Goal: Task Accomplishment & Management: Use online tool/utility

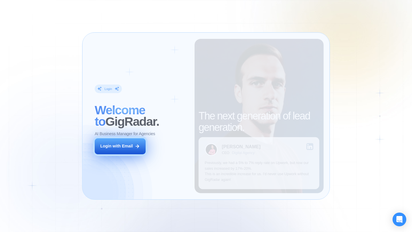
click at [133, 144] on button "Login with Email" at bounding box center [120, 147] width 51 height 16
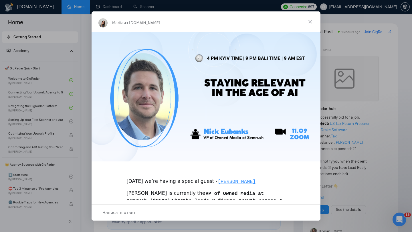
click at [311, 23] on span "Закрыть" at bounding box center [310, 21] width 21 height 21
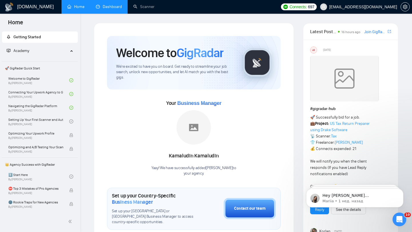
click at [106, 4] on link "Dashboard" at bounding box center [109, 6] width 26 height 5
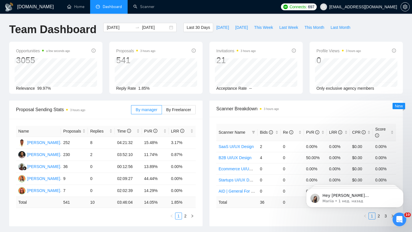
click at [204, 104] on div "Proposal Sending Stats 3 hours ago By manager By Freelancer Name Proposals Repl…" at bounding box center [106, 164] width 200 height 126
click at [149, 4] on link "Scanner" at bounding box center [143, 6] width 21 height 5
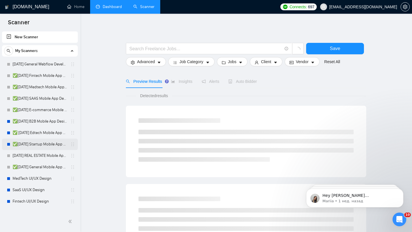
scroll to position [99, 0]
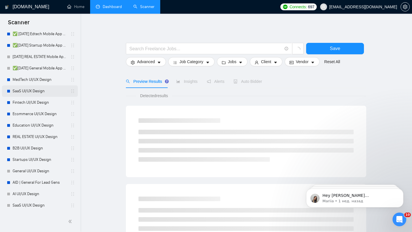
click at [47, 93] on link "SaaS UI/UX Design" at bounding box center [40, 91] width 54 height 11
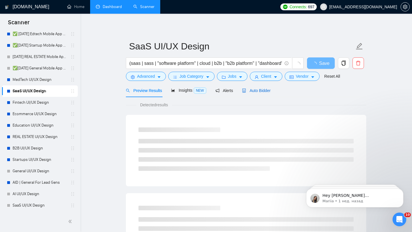
click at [256, 89] on span "Auto Bidder" at bounding box center [256, 90] width 28 height 5
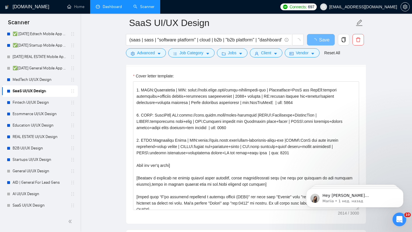
scroll to position [70, 0]
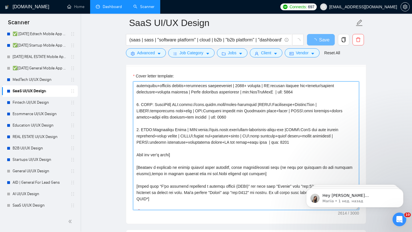
click at [191, 158] on textarea "Cover letter template:" at bounding box center [246, 146] width 226 height 129
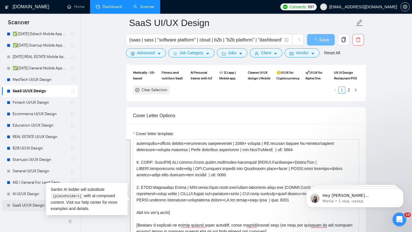
click at [22, 208] on link "SaaS UI/UX Design" at bounding box center [40, 205] width 54 height 11
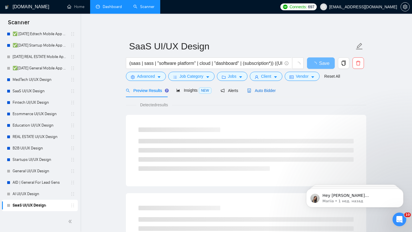
click at [262, 90] on span "Auto Bidder" at bounding box center [261, 90] width 28 height 5
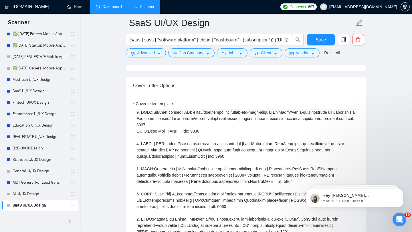
scroll to position [8, 0]
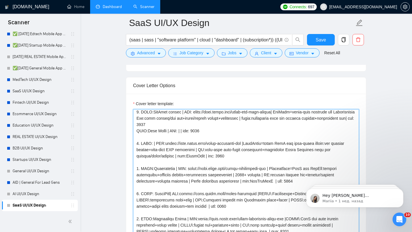
click at [212, 158] on textarea "Cover letter template:" at bounding box center [246, 173] width 226 height 129
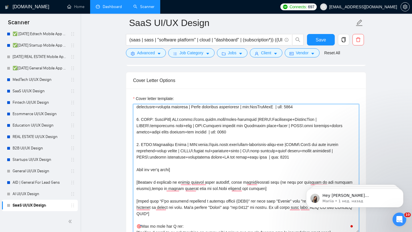
scroll to position [0, 0]
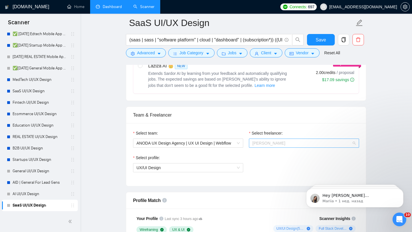
click at [278, 147] on span "[PERSON_NAME]" at bounding box center [303, 143] width 103 height 9
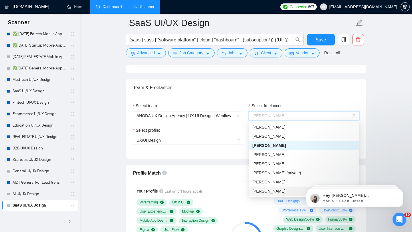
click at [237, 174] on div "Profile Match" at bounding box center [246, 173] width 226 height 16
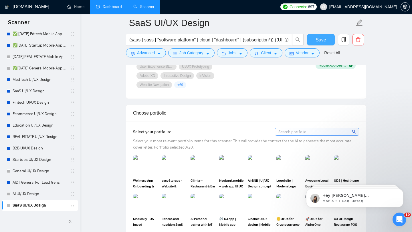
click at [318, 40] on span "Save" at bounding box center [321, 39] width 10 height 7
click at [45, 194] on link "AI UI/UX Design" at bounding box center [40, 194] width 54 height 11
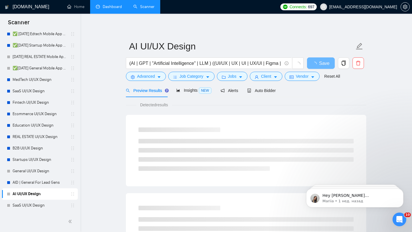
click at [255, 93] on div "Auto Bidder" at bounding box center [261, 91] width 28 height 6
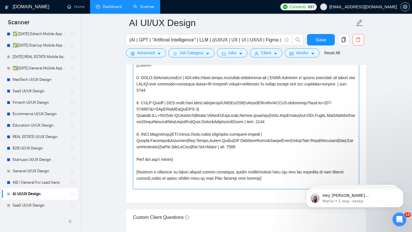
click at [166, 77] on textarea "Cover letter template:" at bounding box center [246, 125] width 226 height 129
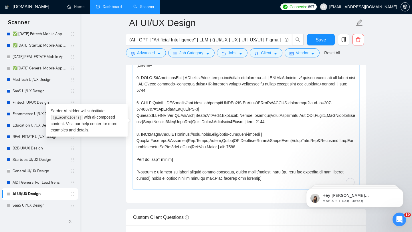
paste textarea "Moka"
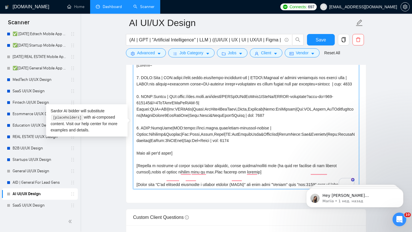
click at [160, 102] on textarea "Cover letter template:" at bounding box center [246, 125] width 226 height 129
paste textarea "SeoSpace app"
click at [161, 134] on textarea "Cover letter template:" at bounding box center [246, 125] width 226 height 129
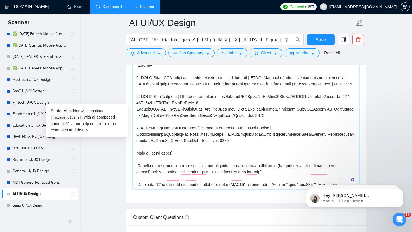
paste textarea "Nexus"
click at [241, 149] on textarea "Cover letter template:" at bounding box center [246, 125] width 226 height 129
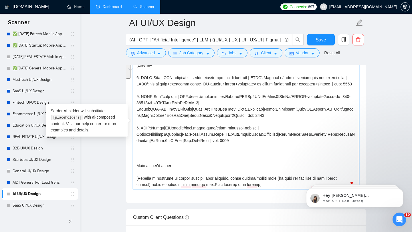
drag, startPoint x: 136, startPoint y: 134, endPoint x: 244, endPoint y: 155, distance: 109.9
click at [244, 155] on textarea "Cover letter template:" at bounding box center [246, 125] width 226 height 129
click at [163, 160] on textarea "Cover letter template:" at bounding box center [246, 125] width 226 height 129
paste textarea "3. CLNT:Nexus|URL:[URL][DOMAIN_NAME] | Pltfrm:Invstmnt&Savings|Fts:Portf,Bonds,…"
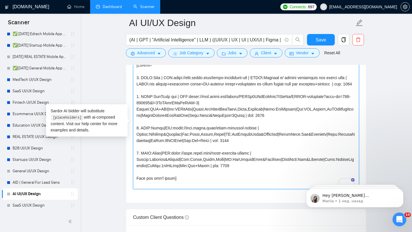
click at [137, 158] on textarea "Cover letter template:" at bounding box center [246, 125] width 226 height 129
click at [158, 159] on textarea "Cover letter template:" at bounding box center [246, 125] width 226 height 129
paste textarea "Roas / Rocket / Aispire"
drag, startPoint x: 175, startPoint y: 79, endPoint x: 262, endPoint y: 78, distance: 86.4
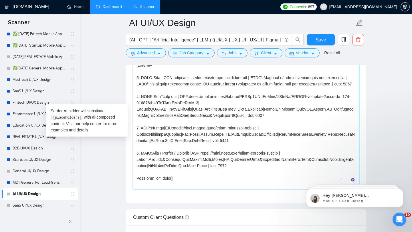
click at [262, 78] on textarea "Cover letter template:" at bounding box center [246, 125] width 226 height 129
paste textarea "[DOMAIN_NAME][URL]"
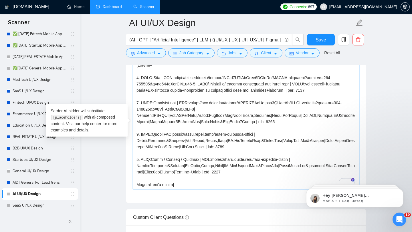
click at [175, 76] on textarea "Cover letter template:" at bounding box center [246, 125] width 226 height 129
drag, startPoint x: 176, startPoint y: 77, endPoint x: 199, endPoint y: 82, distance: 23.6
click at [199, 82] on textarea "Cover letter template:" at bounding box center [246, 125] width 226 height 129
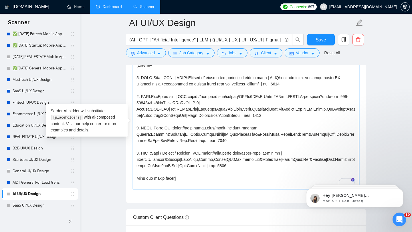
paste textarea "[URL][DOMAIN_NAME]"
drag, startPoint x: 254, startPoint y: 76, endPoint x: 345, endPoint y: 86, distance: 91.5
click at [345, 86] on textarea "Cover letter template:" at bounding box center [246, 125] width 226 height 129
paste textarea "An AI-powered EdTech LMS designed to support students, track progress, and stor…"
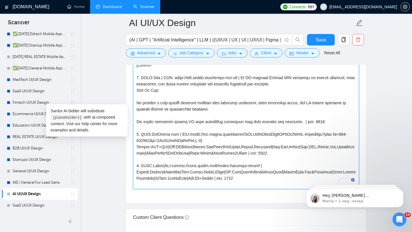
click at [136, 103] on textarea "Cover letter template:" at bounding box center [246, 125] width 226 height 129
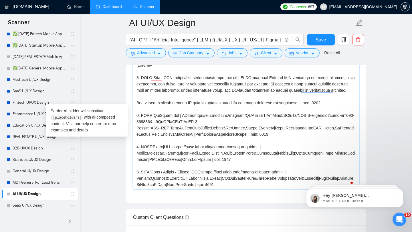
click at [135, 108] on textarea "Cover letter template:" at bounding box center [246, 125] width 226 height 129
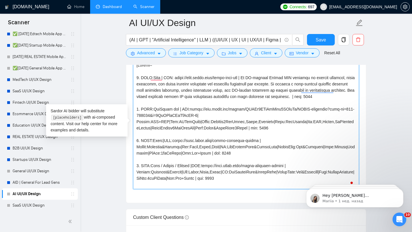
drag, startPoint x: 191, startPoint y: 116, endPoint x: 218, endPoint y: 122, distance: 27.8
click at [218, 122] on textarea "Cover letter template:" at bounding box center [246, 125] width 226 height 129
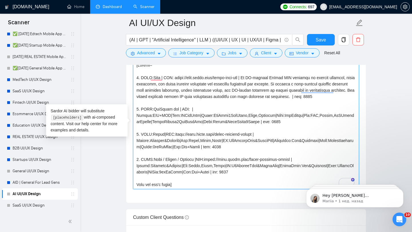
paste textarea "[URL][DOMAIN_NAME]"
drag, startPoint x: 256, startPoint y: 127, endPoint x: 133, endPoint y: 121, distance: 122.3
click at [133, 121] on textarea "Cover letter template:" at bounding box center [246, 125] width 226 height 129
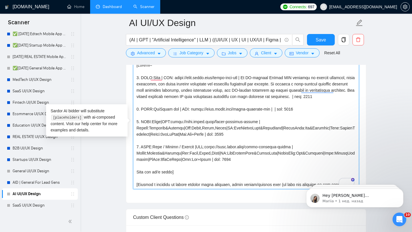
paste textarea "An AI-powered EdTech LMS designed to support students, track progress, and stor…"
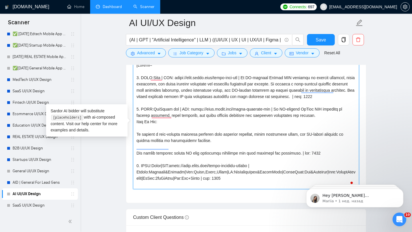
click at [138, 139] on textarea "Cover letter template:" at bounding box center [246, 125] width 226 height 129
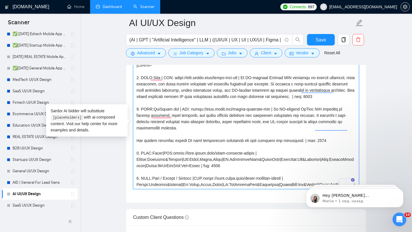
click at [134, 147] on textarea "Cover letter template:" at bounding box center [246, 125] width 226 height 129
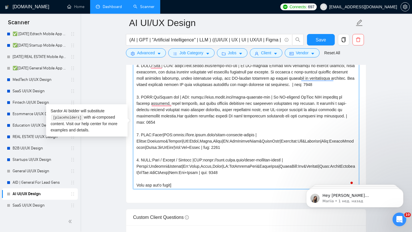
scroll to position [14, 0]
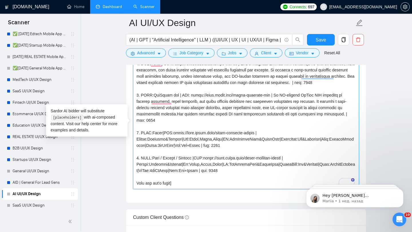
click at [166, 140] on textarea "Cover letter template:" at bounding box center [246, 125] width 226 height 129
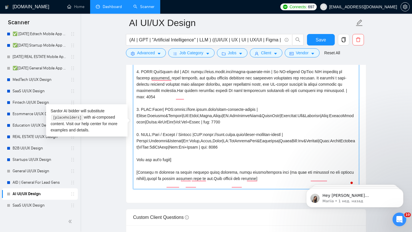
scroll to position [45, 0]
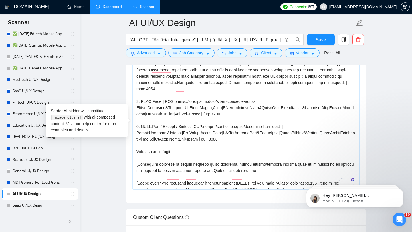
drag, startPoint x: 176, startPoint y: 107, endPoint x: 260, endPoint y: 106, distance: 84.4
click at [261, 106] on textarea "Cover letter template:" at bounding box center [246, 125] width 226 height 129
paste textarea "[URL][DOMAIN_NAME]"
drag, startPoint x: 136, startPoint y: 115, endPoint x: 203, endPoint y: 120, distance: 67.1
click at [203, 120] on textarea "Cover letter template:" at bounding box center [246, 125] width 226 height 129
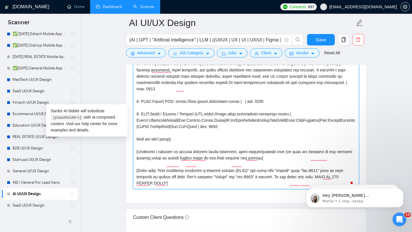
paste textarea "Nexus is an AI assistant for corporate teams, designed to streamline internal w…"
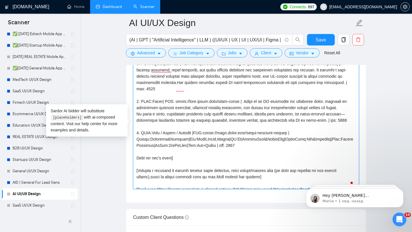
click at [247, 107] on textarea "Cover letter template:" at bounding box center [246, 125] width 226 height 129
click at [136, 128] on textarea "Cover letter template:" at bounding box center [246, 125] width 226 height 129
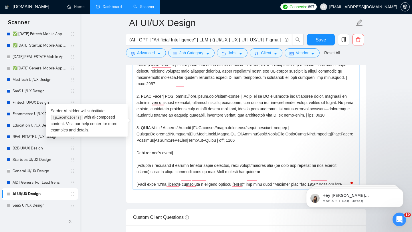
scroll to position [51, 0]
drag, startPoint x: 234, startPoint y: 154, endPoint x: 133, endPoint y: 134, distance: 102.4
click at [133, 134] on textarea "Cover letter template:" at bounding box center [246, 125] width 226 height 129
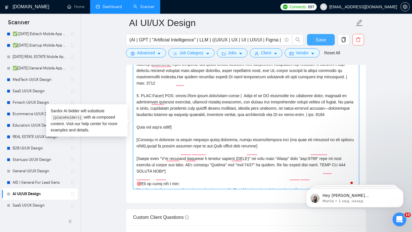
type textarea "[Folder= 1. CLNT:Moka | URL: [URL][DOMAIN_NAME] | An AI-powered EdTech LMS desi…"
click at [319, 40] on span "Save" at bounding box center [321, 39] width 10 height 7
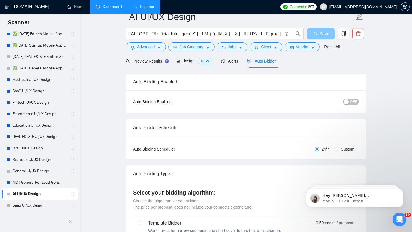
scroll to position [16, 0]
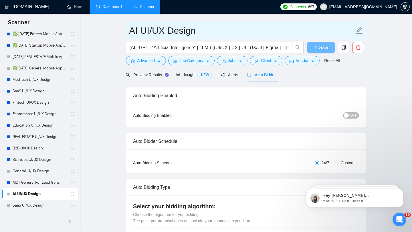
click at [130, 31] on input "AI UI/UX Design" at bounding box center [241, 30] width 225 height 14
type input "[PERSON_NAME] UI/UX Design"
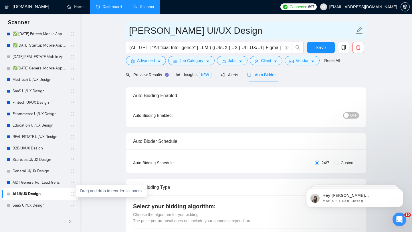
type input "[PERSON_NAME] UI/UX Design"
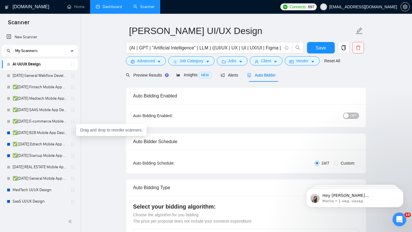
scroll to position [0, 0]
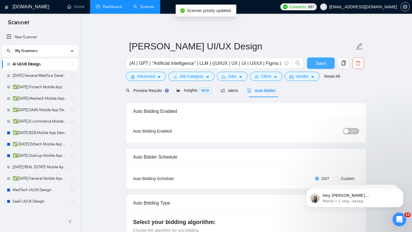
click at [320, 63] on span "Save" at bounding box center [321, 63] width 10 height 7
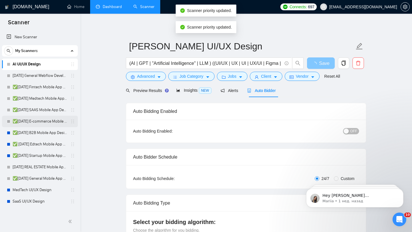
scroll to position [99, 0]
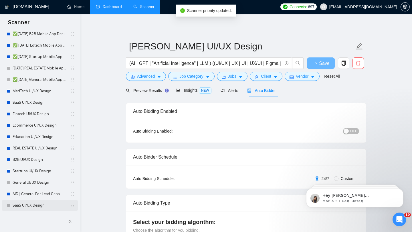
click at [40, 208] on link "SaaS UI/UX Design" at bounding box center [40, 205] width 54 height 11
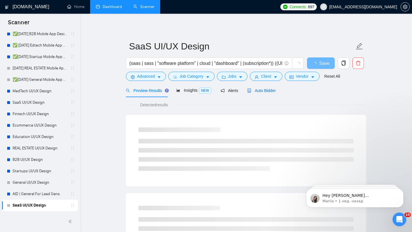
click at [258, 93] on span "Auto Bidder" at bounding box center [261, 90] width 28 height 5
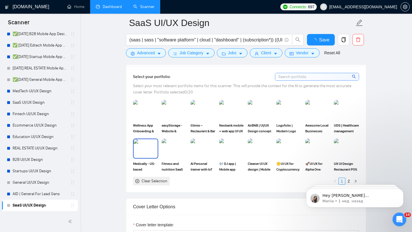
scroll to position [536, 0]
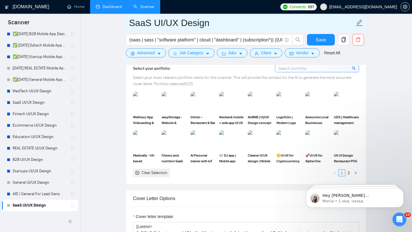
click at [130, 24] on input "SaaS UI/UX Design" at bounding box center [241, 23] width 225 height 14
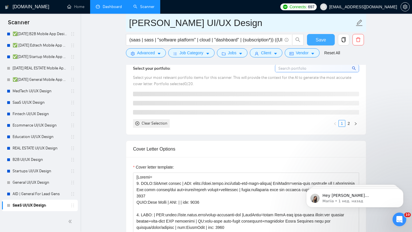
type input "[PERSON_NAME] UI/UX Design"
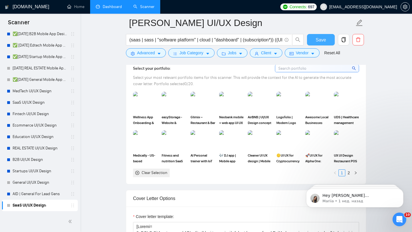
click at [320, 39] on span "Save" at bounding box center [321, 39] width 10 height 7
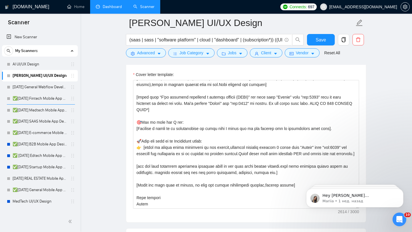
scroll to position [679, 0]
